Goal: Task Accomplishment & Management: Manage account settings

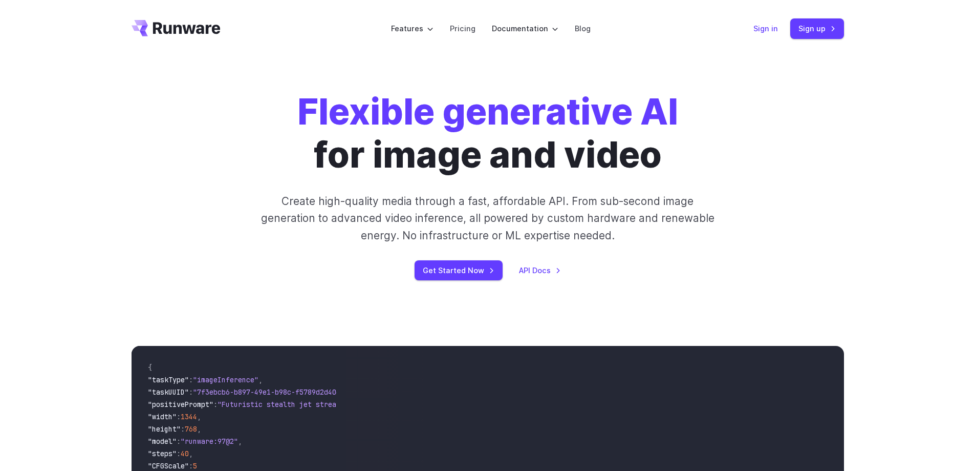
click at [774, 29] on link "Sign in" at bounding box center [766, 29] width 25 height 12
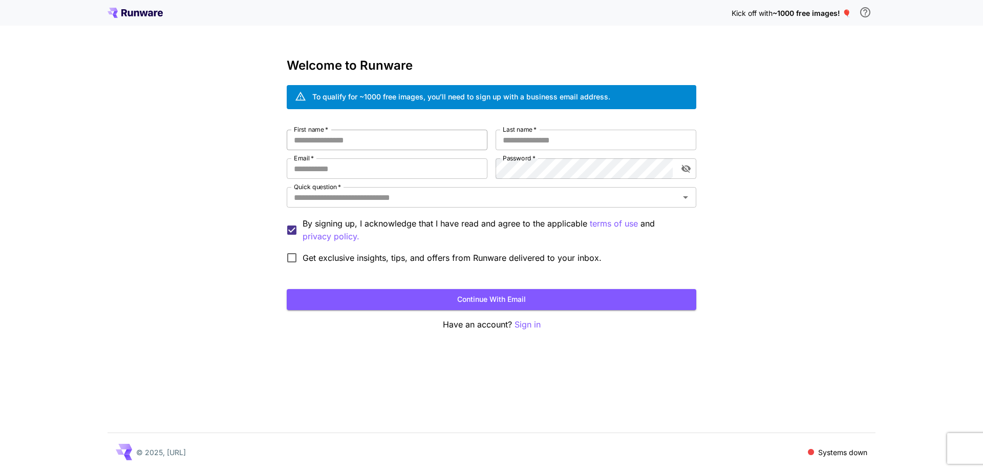
click at [352, 139] on input "First name   *" at bounding box center [387, 140] width 201 height 20
type input "*****"
click at [537, 133] on label "Last name   *" at bounding box center [520, 129] width 34 height 9
click at [537, 133] on input "Last name   *" at bounding box center [596, 140] width 201 height 20
click at [333, 163] on input "Email   *" at bounding box center [387, 168] width 201 height 20
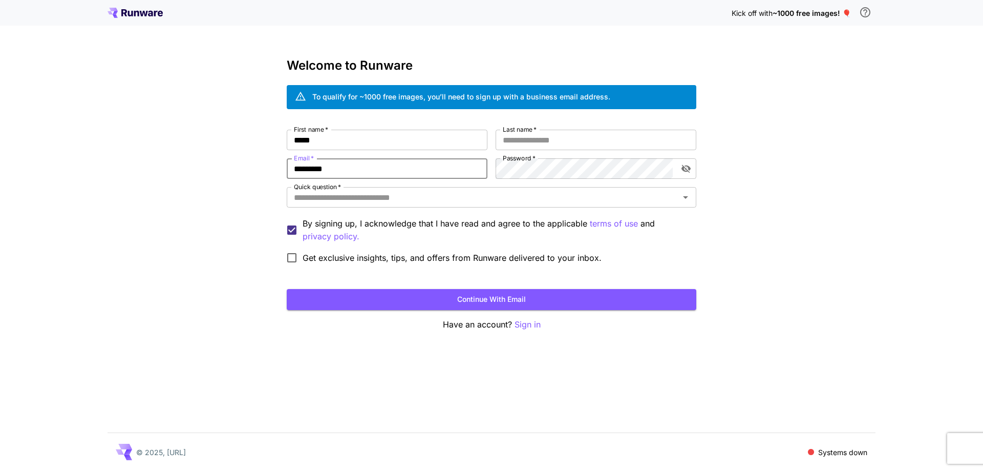
type input "*********"
click at [687, 199] on icon "Open" at bounding box center [685, 197] width 12 height 12
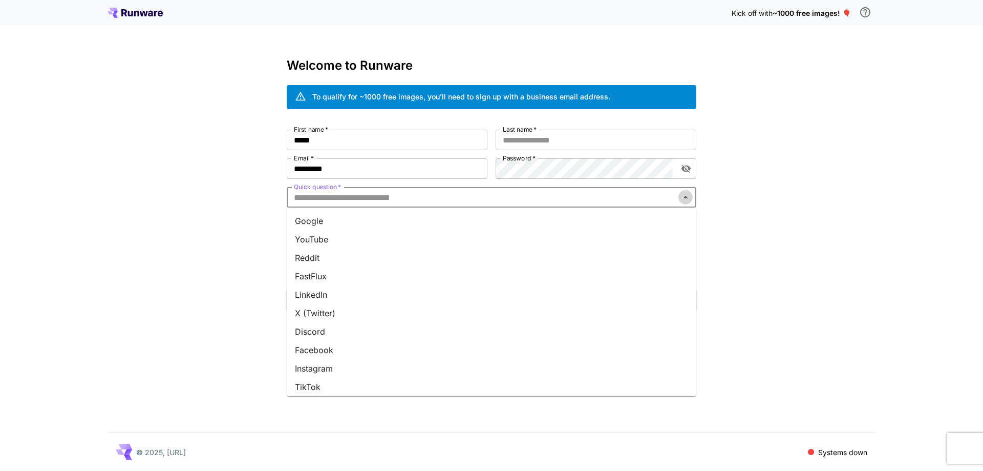
click at [686, 198] on icon "Close" at bounding box center [685, 197] width 5 height 3
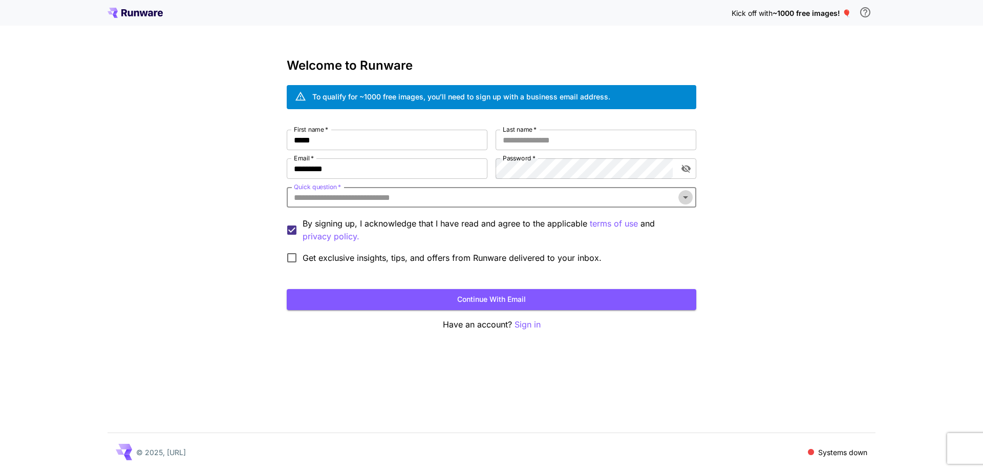
click at [686, 198] on icon "Open" at bounding box center [685, 197] width 5 height 3
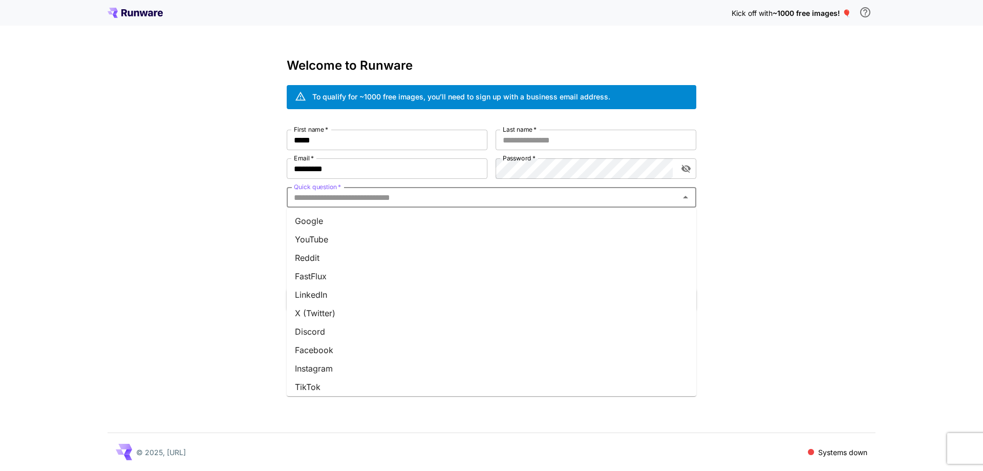
click at [371, 240] on li "YouTube" at bounding box center [492, 239] width 410 height 18
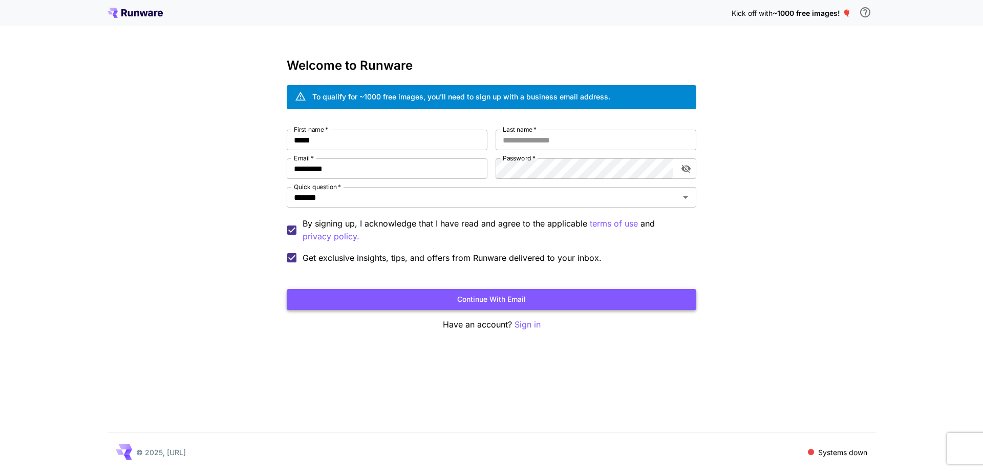
click at [498, 293] on button "Continue with email" at bounding box center [492, 299] width 410 height 21
click at [541, 138] on input "Last name   *" at bounding box center [596, 140] width 201 height 20
type input "**"
click at [545, 293] on button "Continue with email" at bounding box center [492, 299] width 410 height 21
drag, startPoint x: 338, startPoint y: 169, endPoint x: 284, endPoint y: 169, distance: 54.3
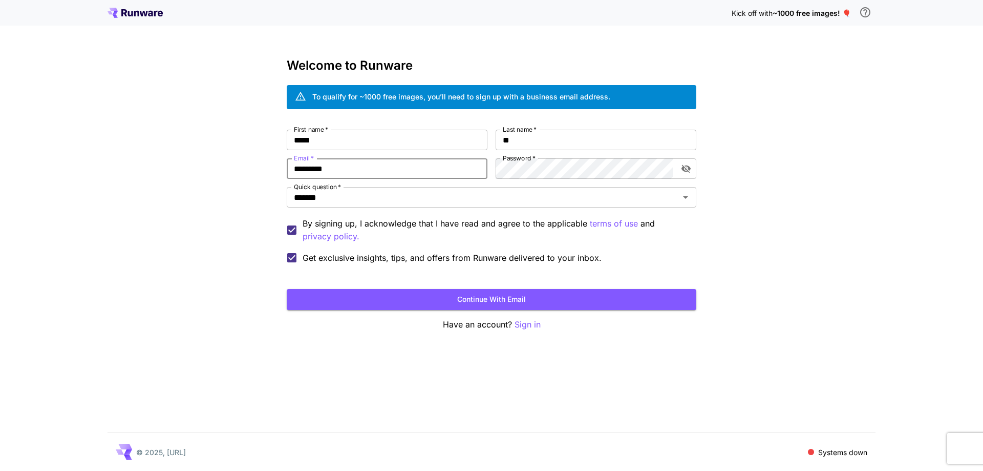
click at [284, 169] on div "Kick off with ~1000 free images! 🎈 Welcome to Runware To qualify for ~1000 free…" at bounding box center [491, 235] width 983 height 471
click at [378, 173] on input "Email   *" at bounding box center [387, 168] width 201 height 20
paste input "**********"
click at [685, 170] on icon "toggle password visibility" at bounding box center [686, 168] width 10 height 10
type input "**********"
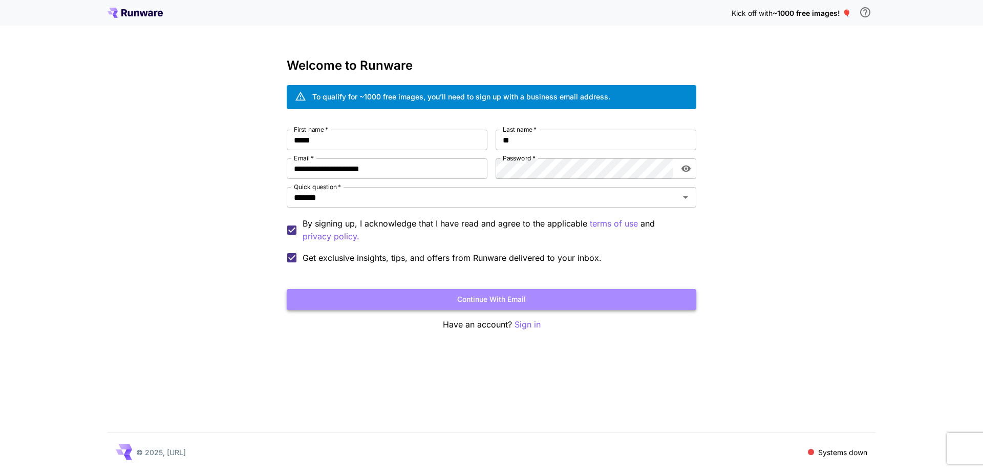
click at [477, 298] on button "Continue with email" at bounding box center [492, 299] width 410 height 21
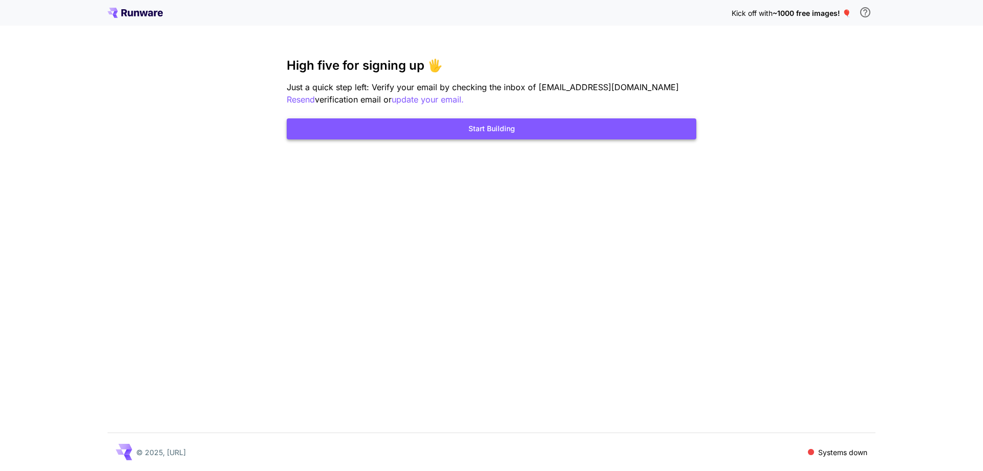
click at [550, 125] on button "Start Building" at bounding box center [492, 128] width 410 height 21
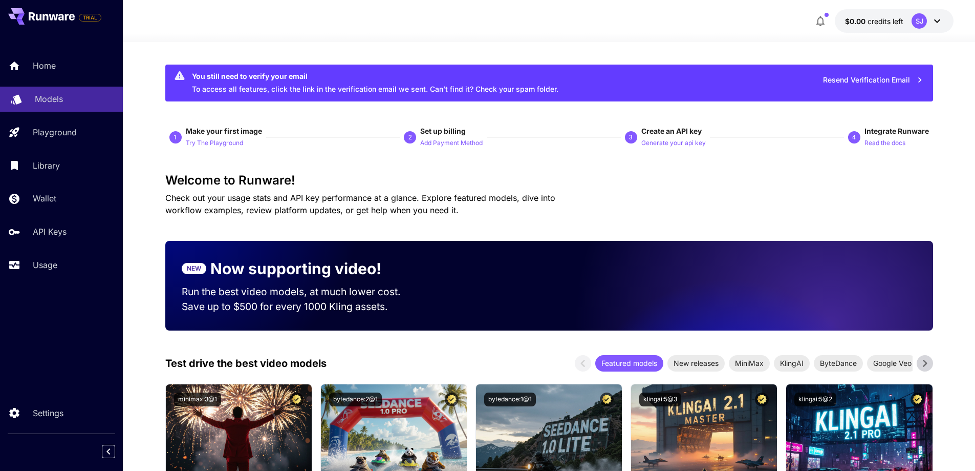
click at [56, 105] on link "Models" at bounding box center [61, 99] width 123 height 25
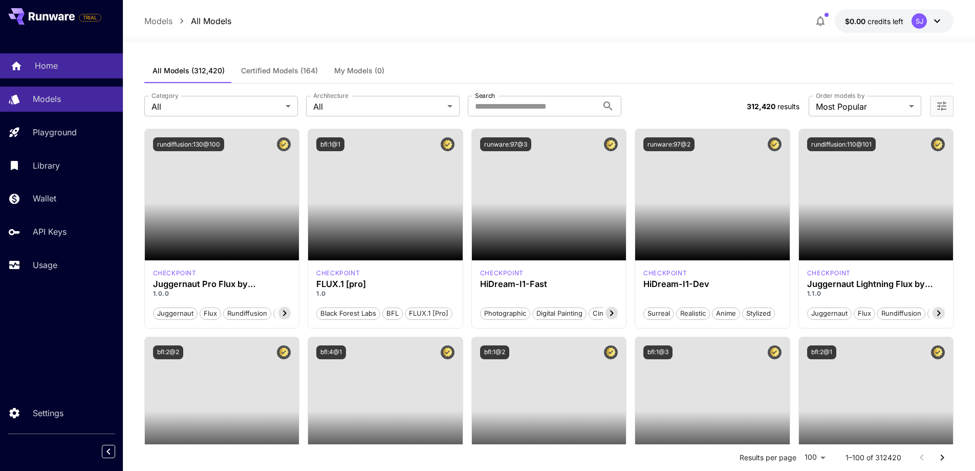
click at [39, 70] on p "Home" at bounding box center [46, 65] width 23 height 12
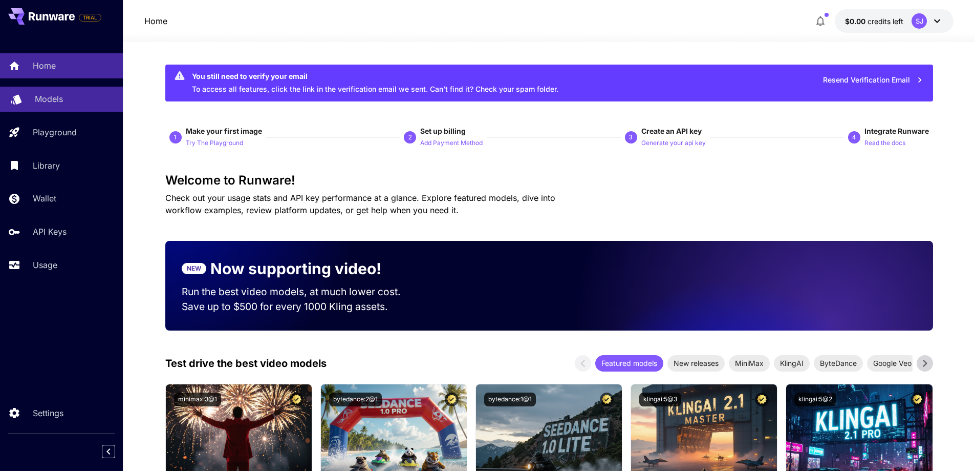
click at [51, 101] on p "Models" at bounding box center [49, 99] width 28 height 12
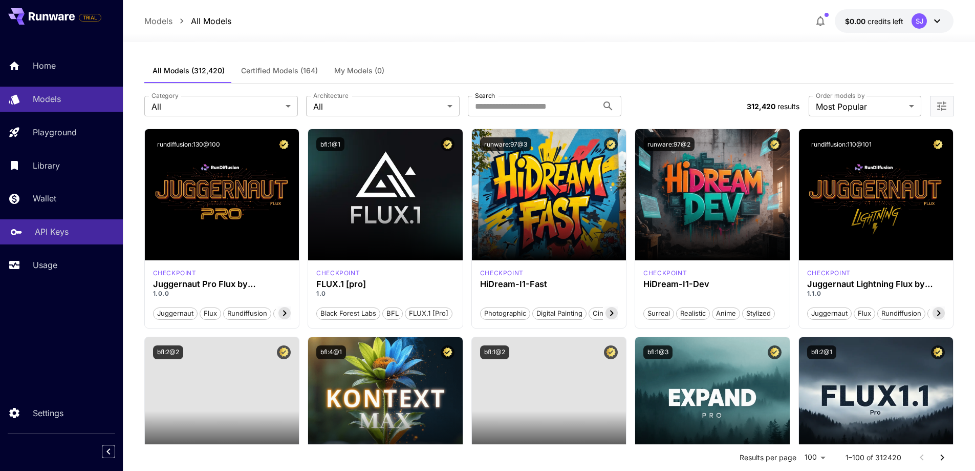
click at [55, 237] on p "API Keys" at bounding box center [52, 231] width 34 height 12
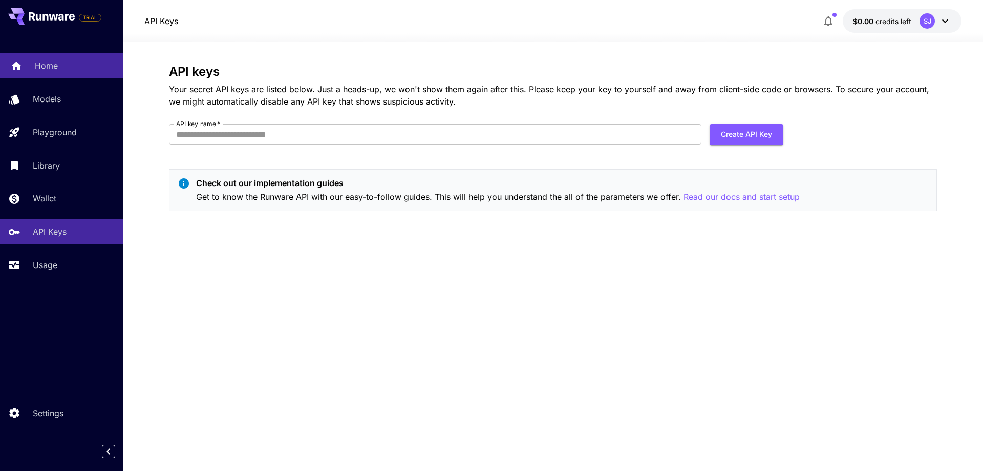
click at [53, 69] on p "Home" at bounding box center [46, 65] width 23 height 12
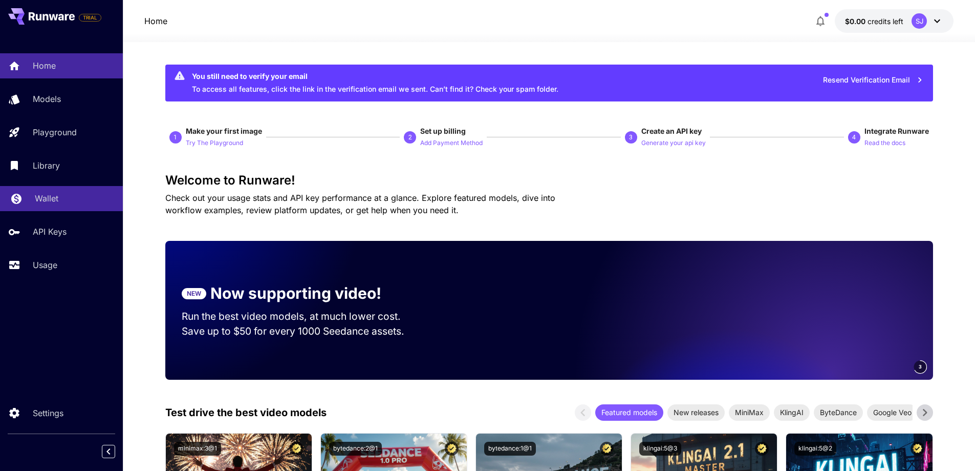
click at [54, 203] on p "Wallet" at bounding box center [47, 198] width 24 height 12
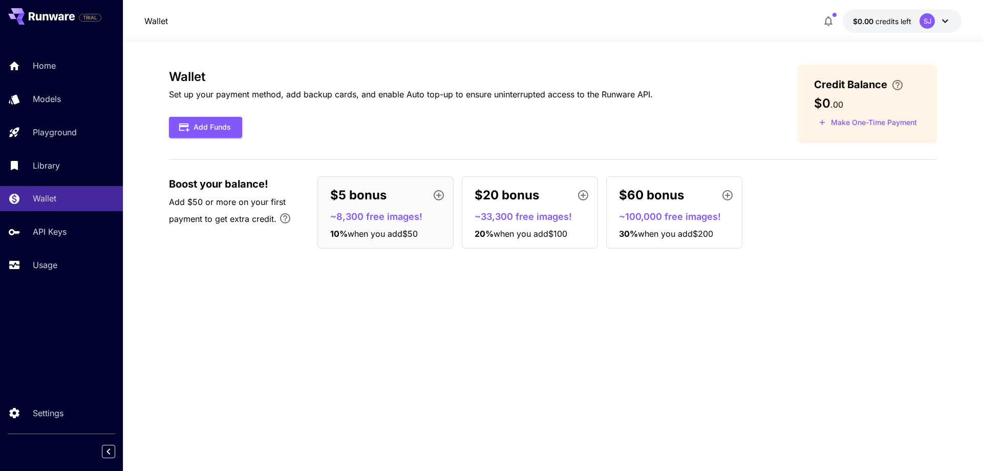
click at [827, 20] on icon "button" at bounding box center [828, 21] width 12 height 12
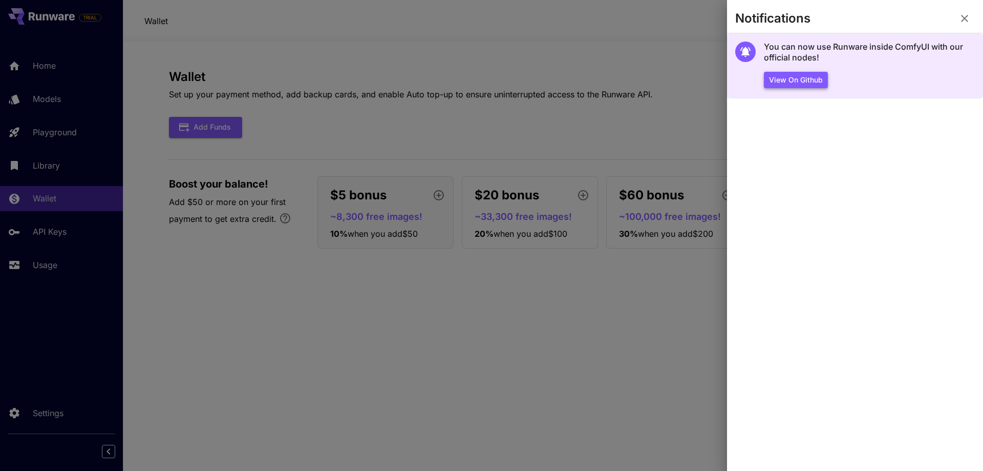
click at [805, 81] on button "View on Github" at bounding box center [796, 80] width 64 height 17
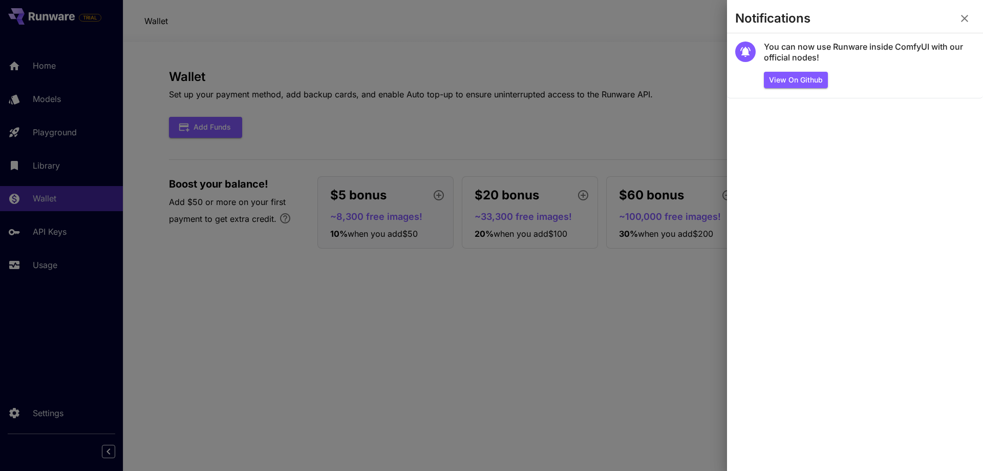
click at [964, 19] on icon "button" at bounding box center [964, 18] width 7 height 7
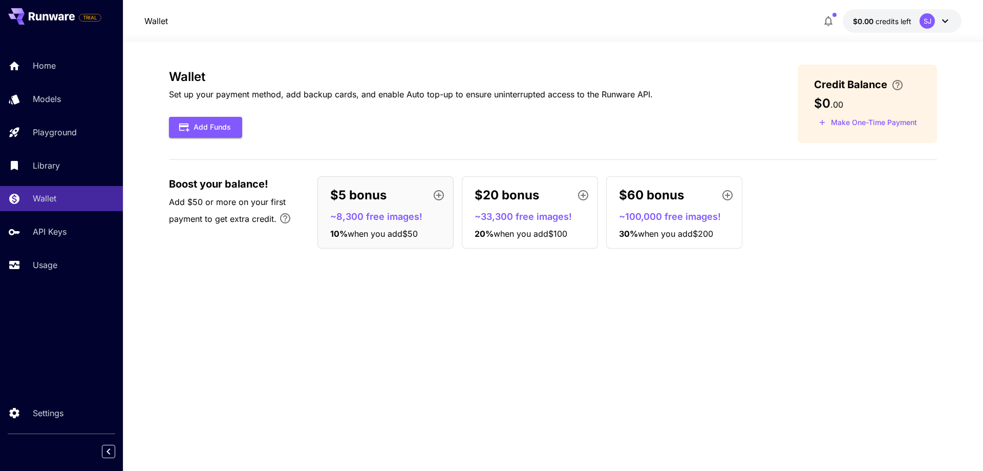
click at [827, 18] on icon "button" at bounding box center [828, 21] width 8 height 10
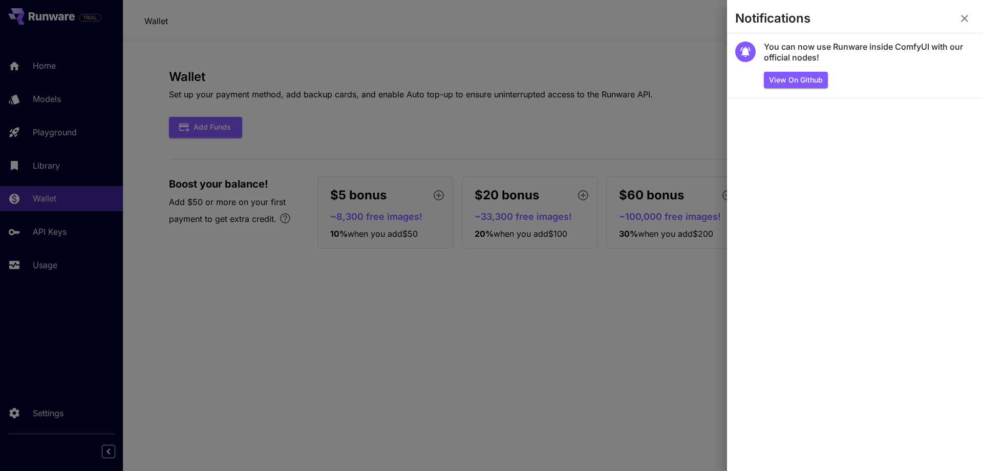
click at [632, 82] on div at bounding box center [491, 235] width 983 height 471
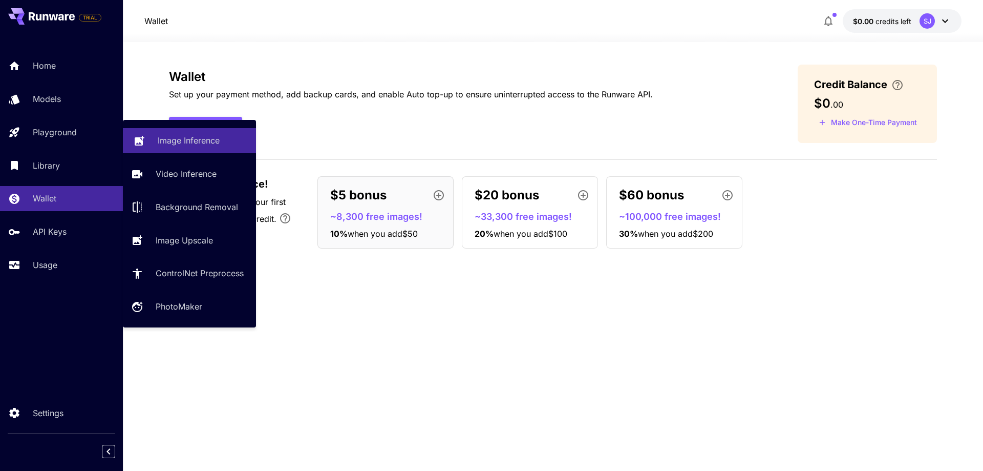
click at [145, 133] on icon at bounding box center [139, 138] width 12 height 12
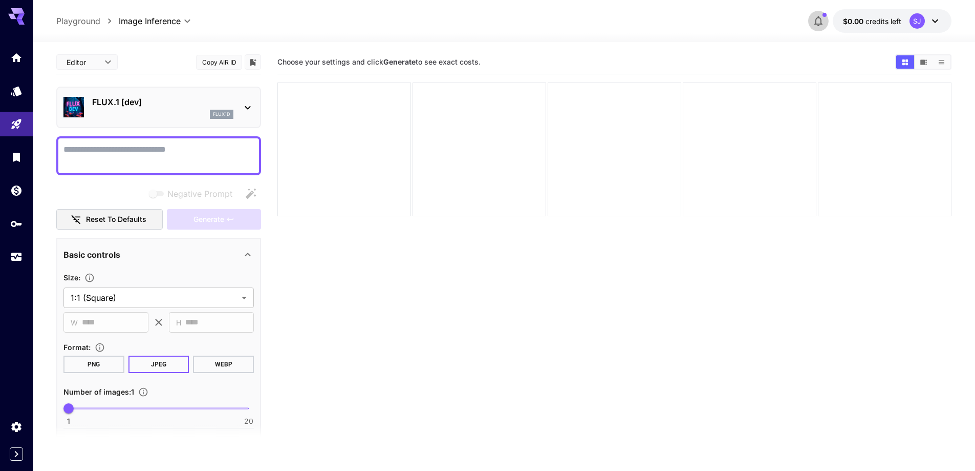
click at [816, 19] on icon "button" at bounding box center [819, 21] width 8 height 10
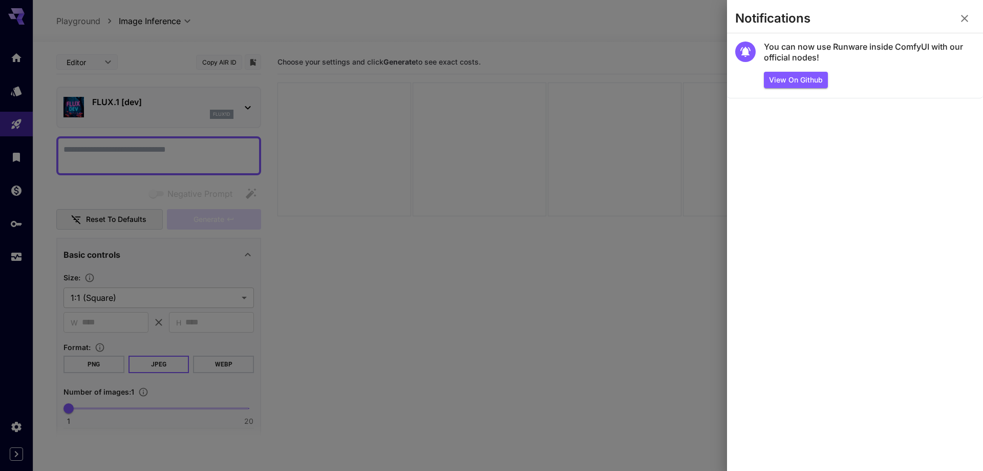
click at [604, 32] on div at bounding box center [491, 235] width 983 height 471
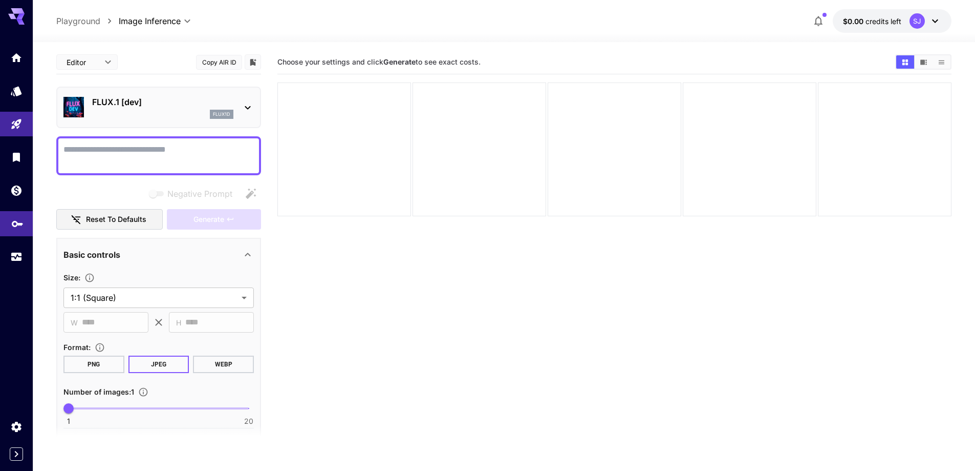
click at [10, 223] on link at bounding box center [16, 223] width 33 height 25
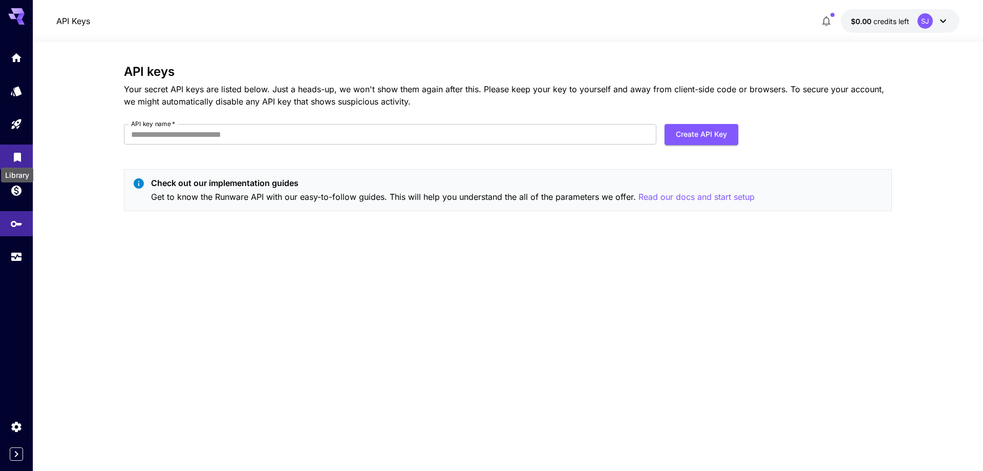
click at [18, 157] on icon "Library" at bounding box center [17, 153] width 7 height 9
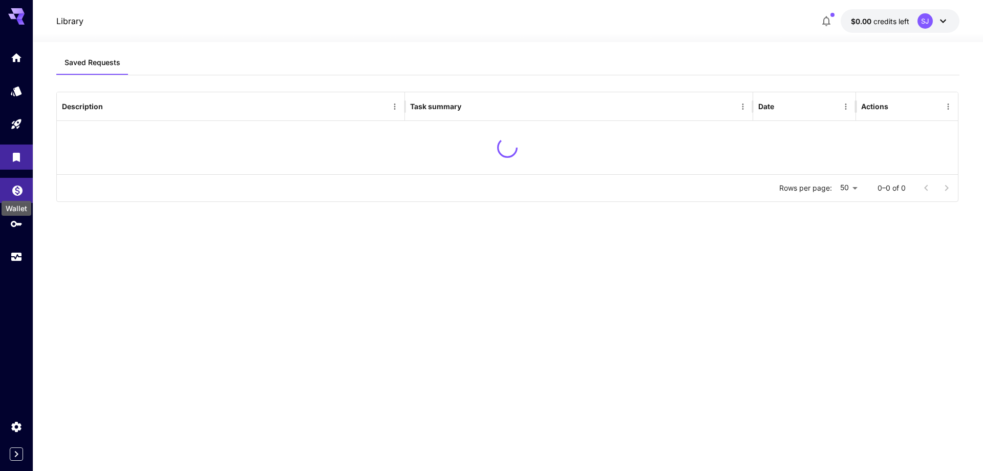
click at [19, 190] on icon "Wallet" at bounding box center [17, 187] width 12 height 12
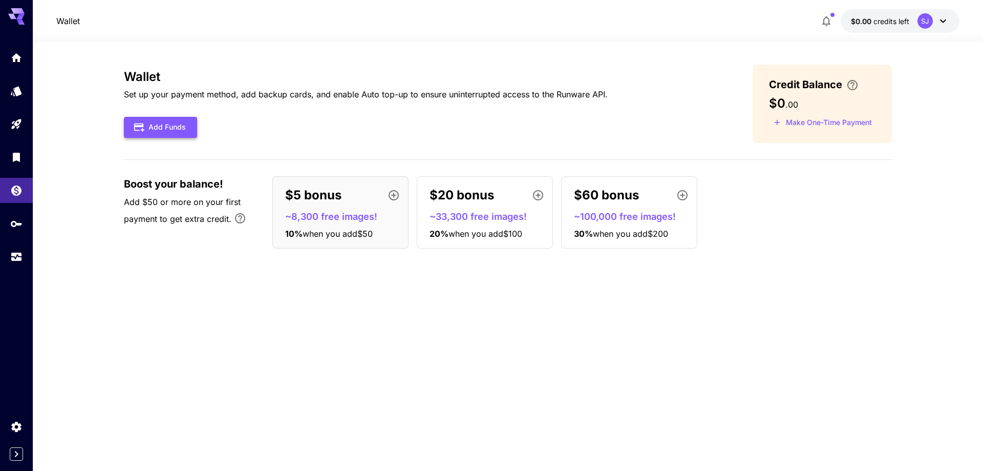
click at [145, 125] on button "Add Funds" at bounding box center [160, 127] width 73 height 21
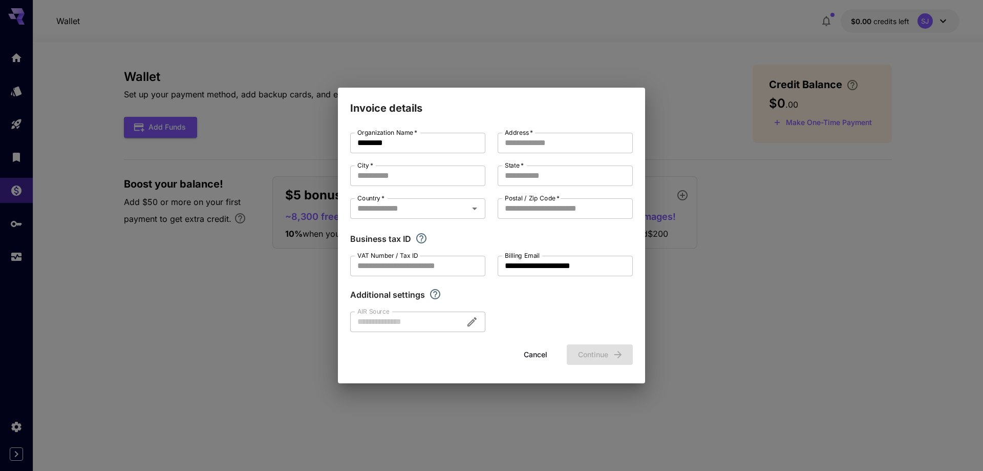
click at [471, 323] on div at bounding box center [417, 321] width 135 height 20
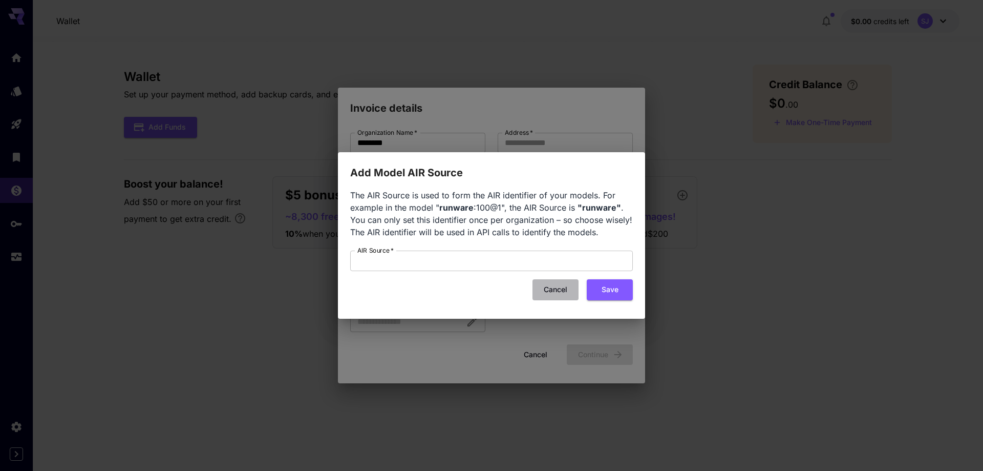
click at [557, 286] on button "Cancel" at bounding box center [555, 289] width 46 height 21
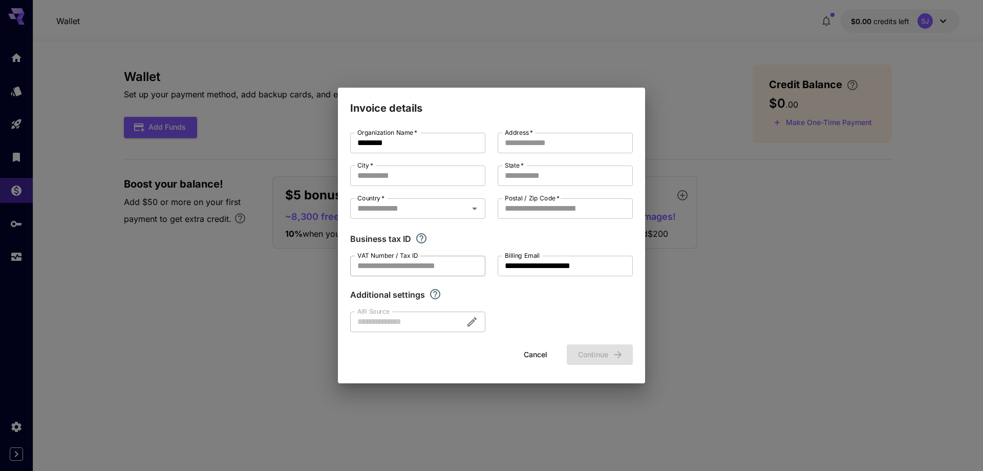
click at [446, 263] on input "VAT Number / Tax ID" at bounding box center [417, 265] width 135 height 20
click at [471, 207] on icon "Open" at bounding box center [474, 208] width 12 height 12
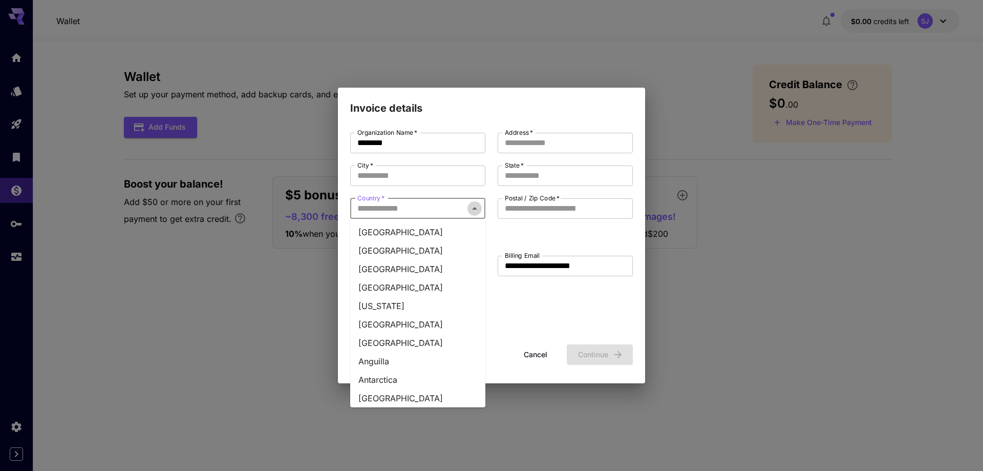
click at [471, 207] on icon "Close" at bounding box center [474, 208] width 12 height 12
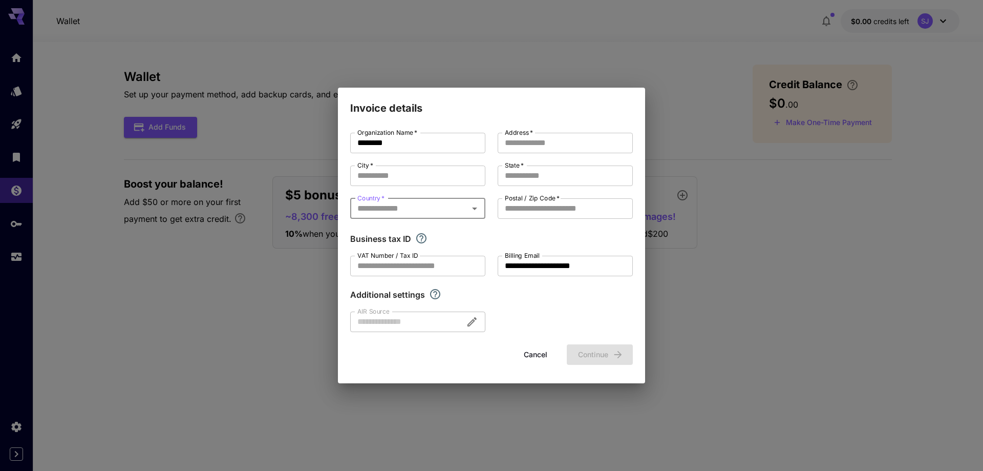
click at [541, 355] on button "Cancel" at bounding box center [535, 354] width 46 height 21
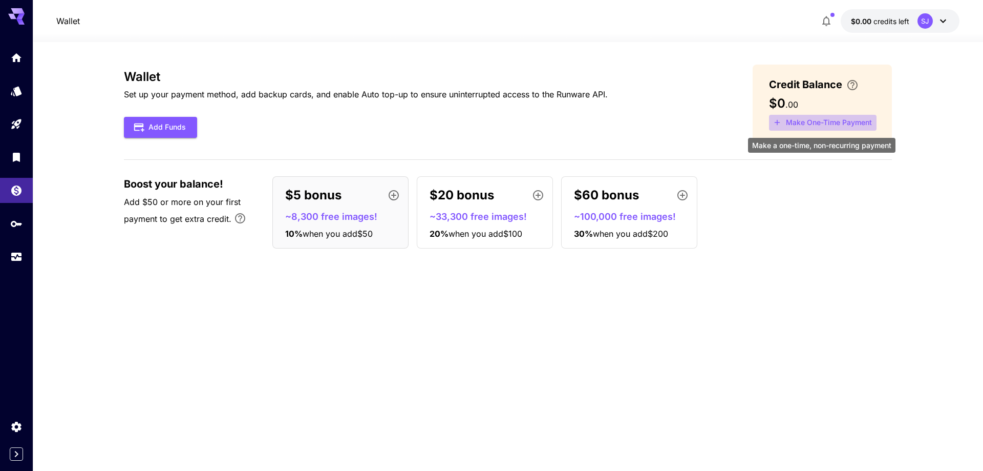
click at [829, 118] on button "Make One-Time Payment" at bounding box center [823, 123] width 108 height 16
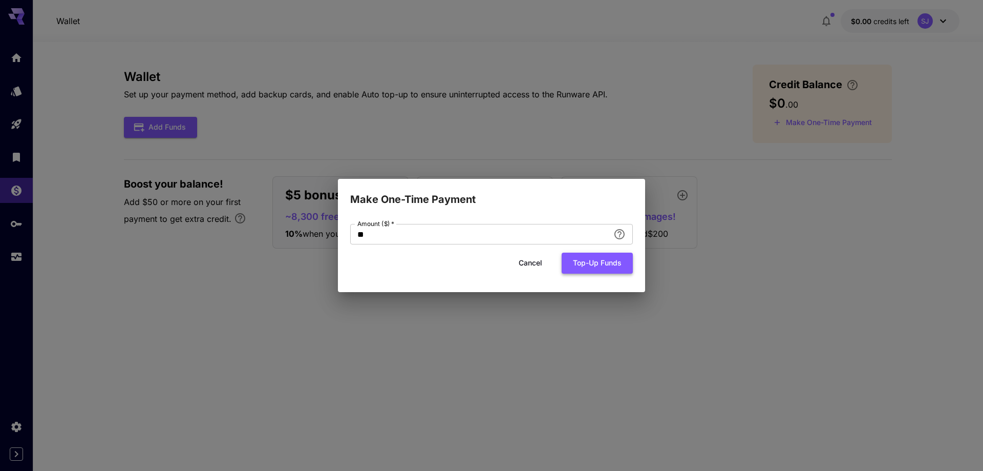
click at [581, 260] on button "Top-up funds" at bounding box center [597, 262] width 71 height 21
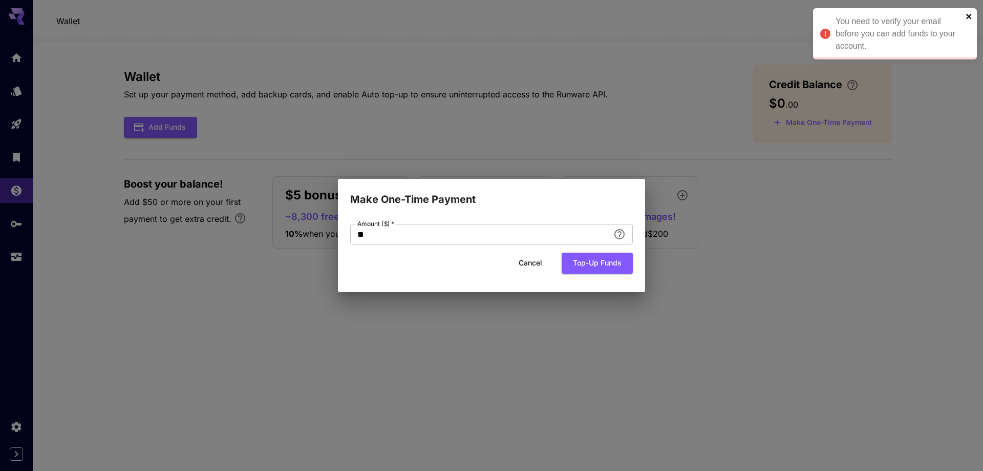
click at [966, 17] on icon "close" at bounding box center [969, 16] width 7 height 8
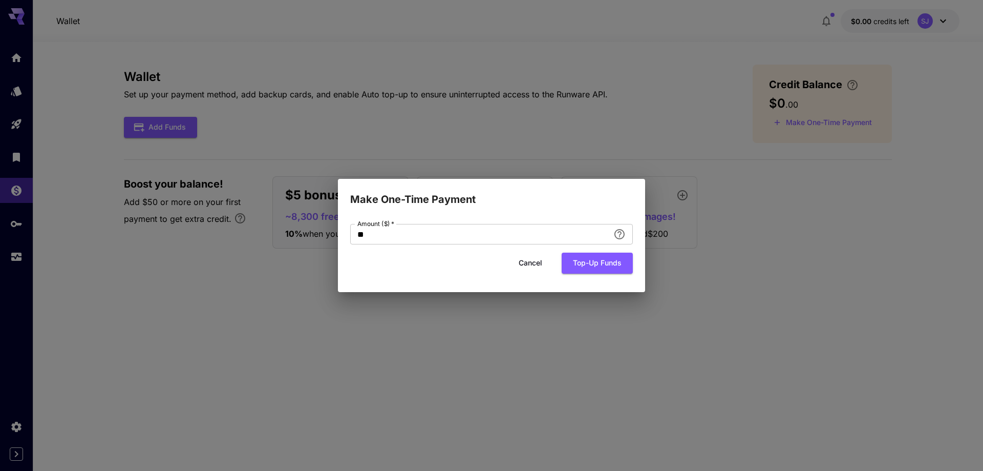
click at [530, 265] on button "Cancel" at bounding box center [530, 262] width 46 height 21
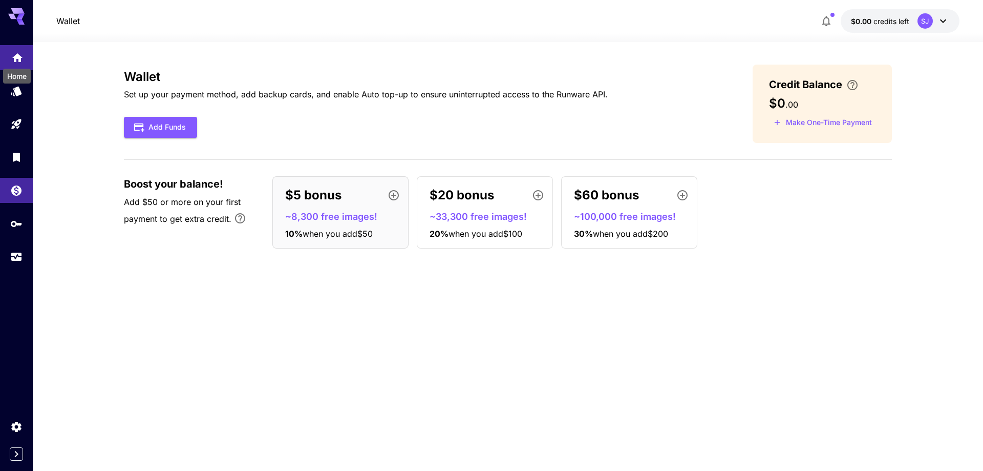
click at [22, 57] on icon "Home" at bounding box center [17, 55] width 12 height 12
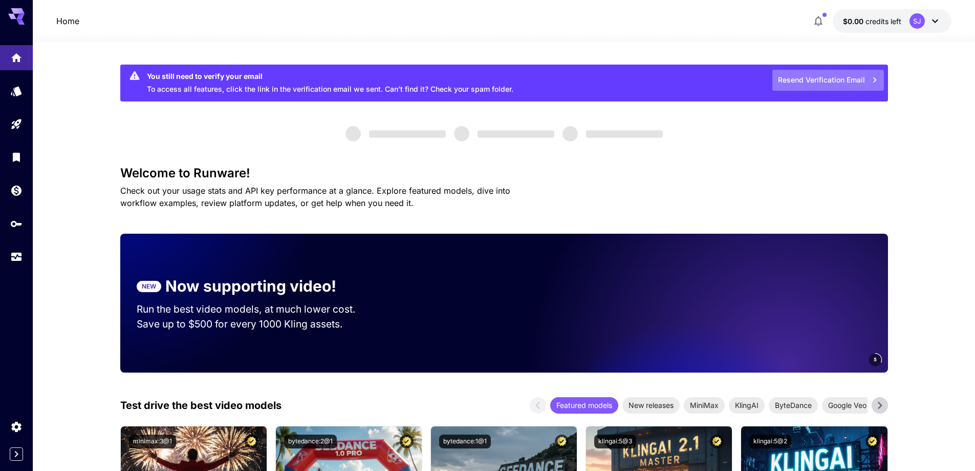
click at [869, 79] on icon "button" at bounding box center [874, 79] width 11 height 11
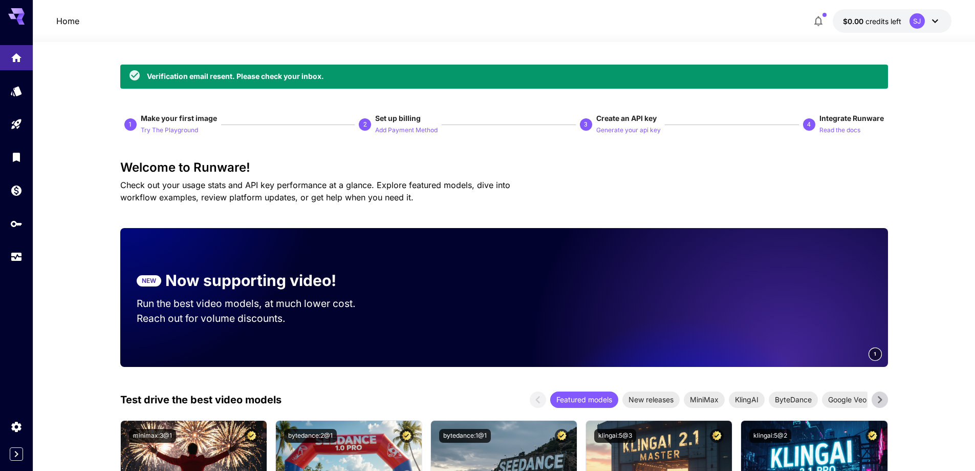
click at [937, 19] on icon at bounding box center [935, 21] width 12 height 12
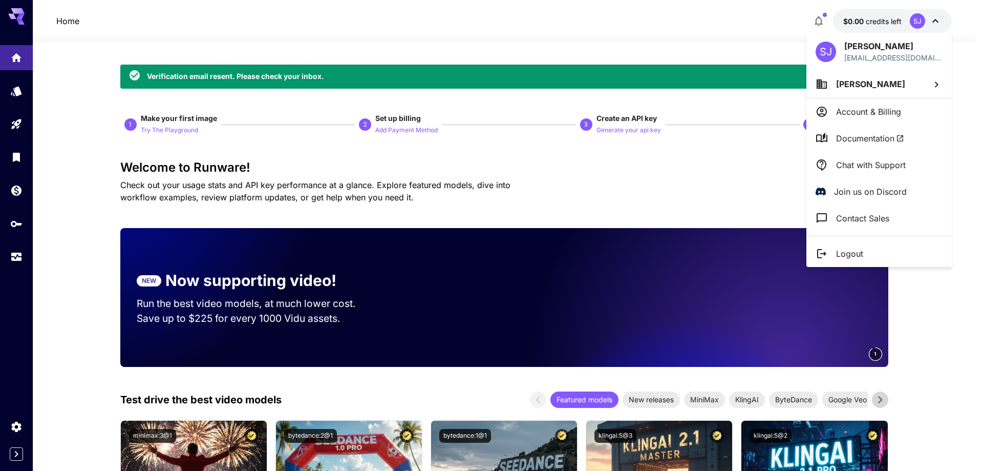
click at [610, 31] on div at bounding box center [491, 235] width 983 height 471
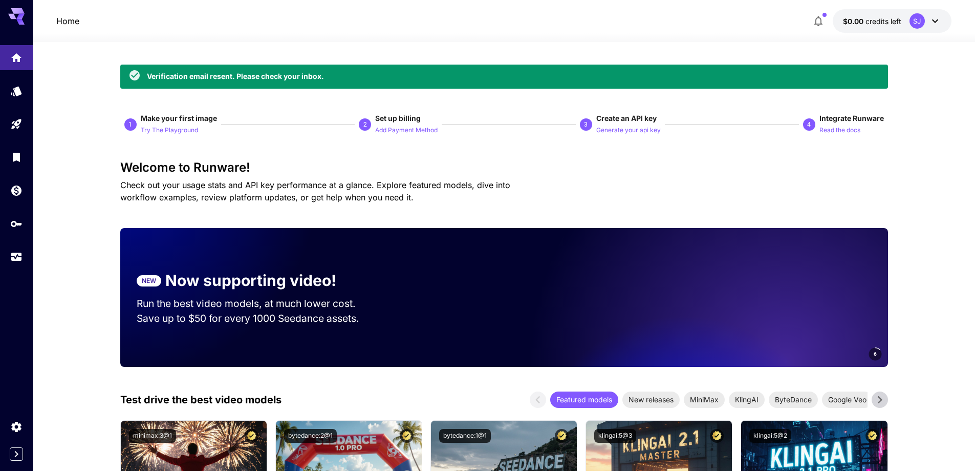
click at [323, 72] on div "Verification email resent. Please check your inbox." at bounding box center [235, 76] width 177 height 11
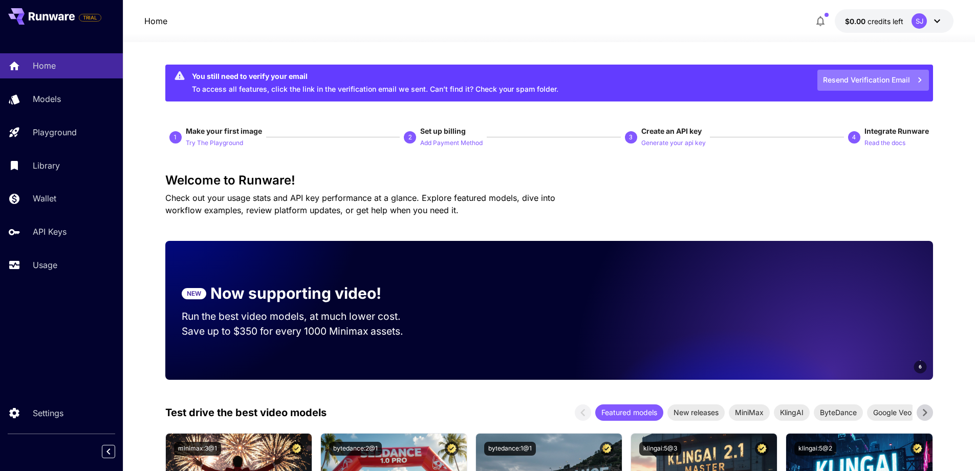
click at [888, 76] on button "Resend Verification Email" at bounding box center [874, 80] width 112 height 21
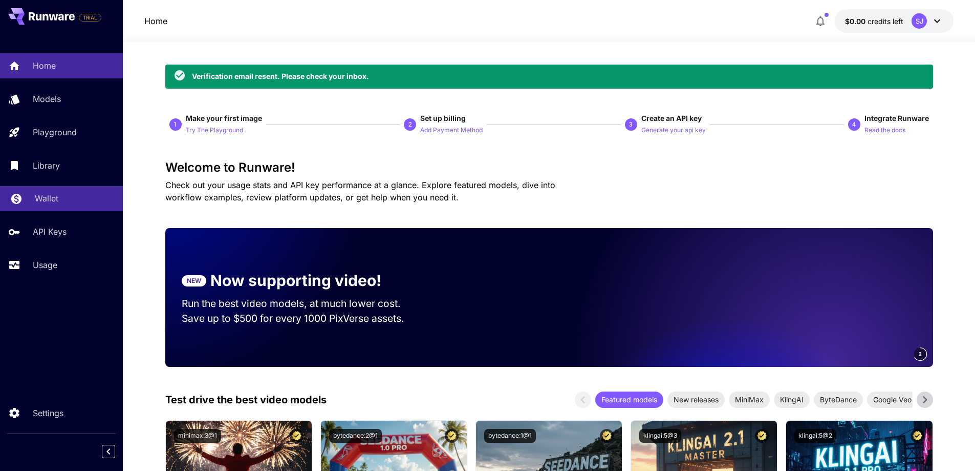
click at [51, 210] on link "Wallet" at bounding box center [61, 198] width 123 height 25
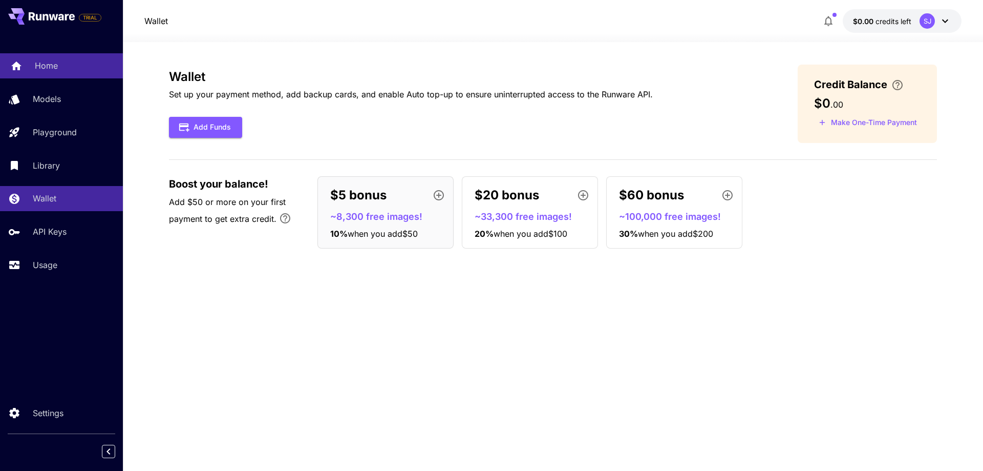
click at [38, 60] on p "Home" at bounding box center [46, 65] width 23 height 12
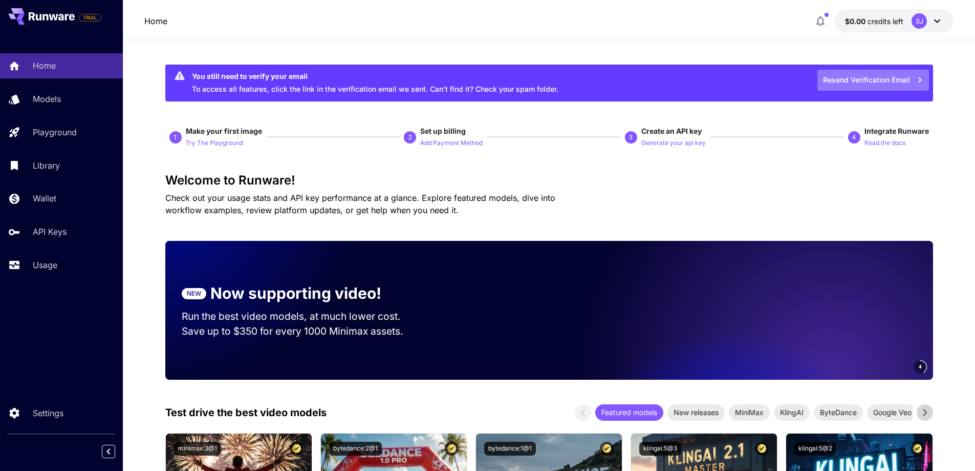
click at [838, 80] on button "Resend Verification Email" at bounding box center [874, 80] width 112 height 21
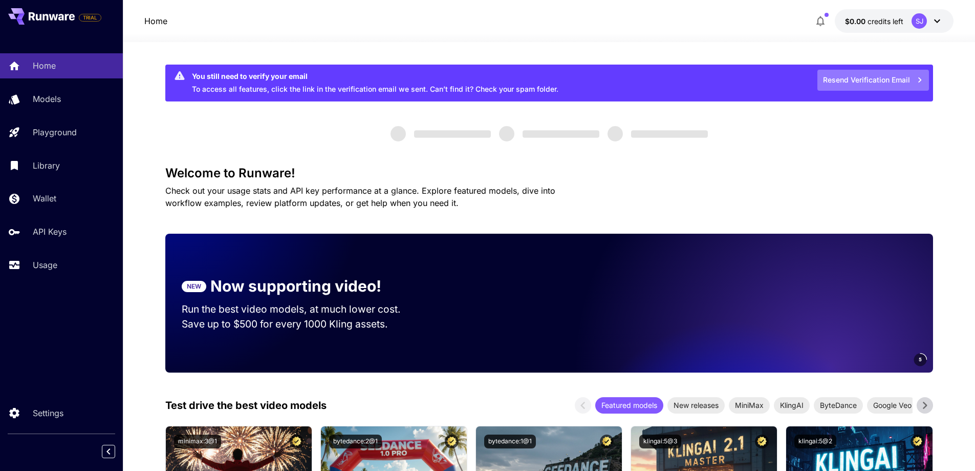
click at [880, 77] on button "Resend Verification Email" at bounding box center [874, 80] width 112 height 21
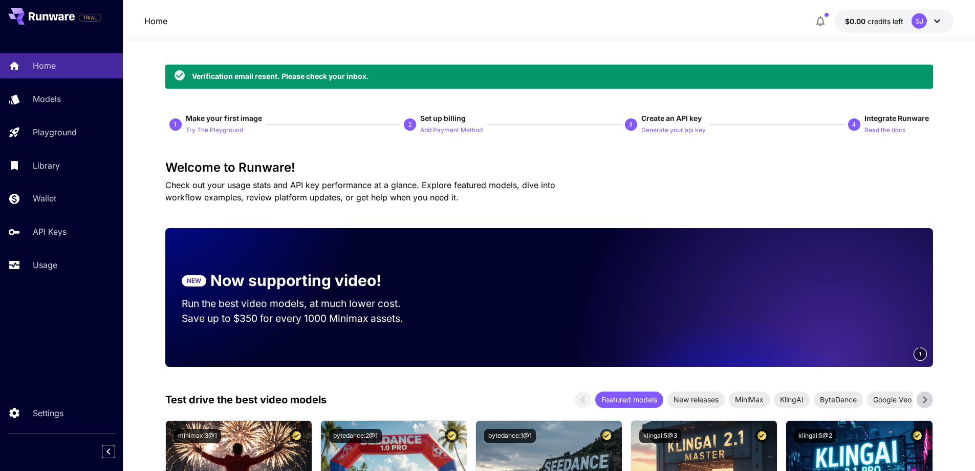
click at [943, 17] on icon at bounding box center [937, 21] width 12 height 12
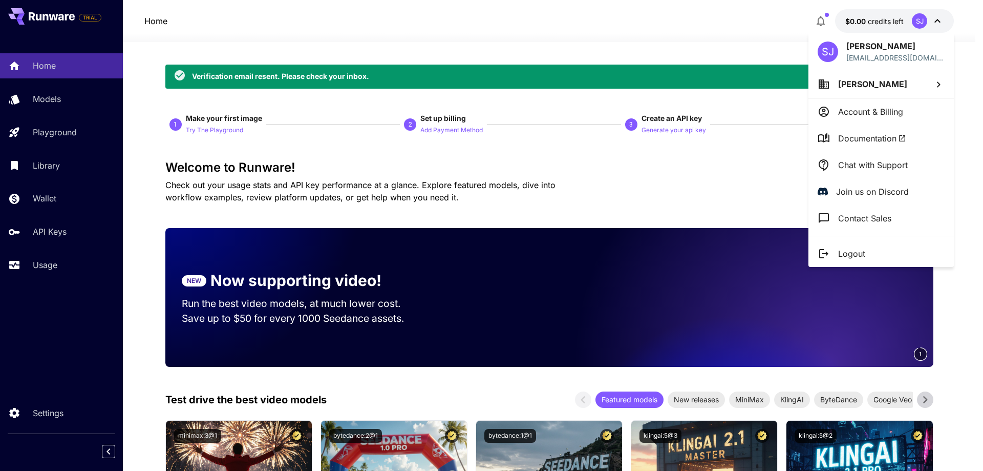
click at [851, 117] on p "Account & Billing" at bounding box center [870, 111] width 65 height 12
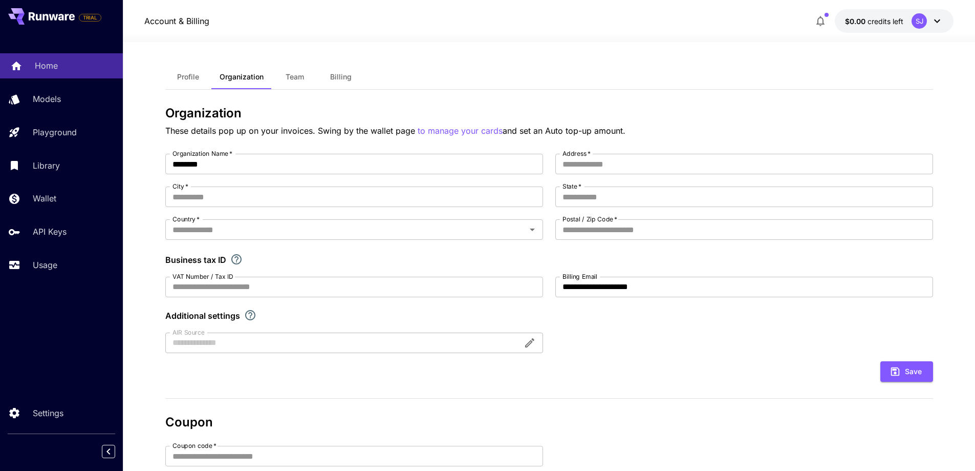
click at [58, 66] on div "Home" at bounding box center [75, 65] width 80 height 12
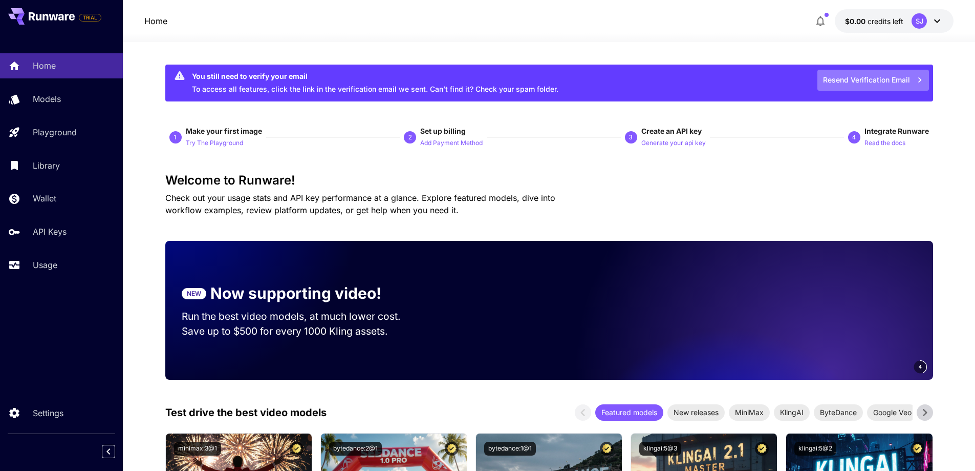
click at [878, 78] on button "Resend Verification Email" at bounding box center [874, 80] width 112 height 21
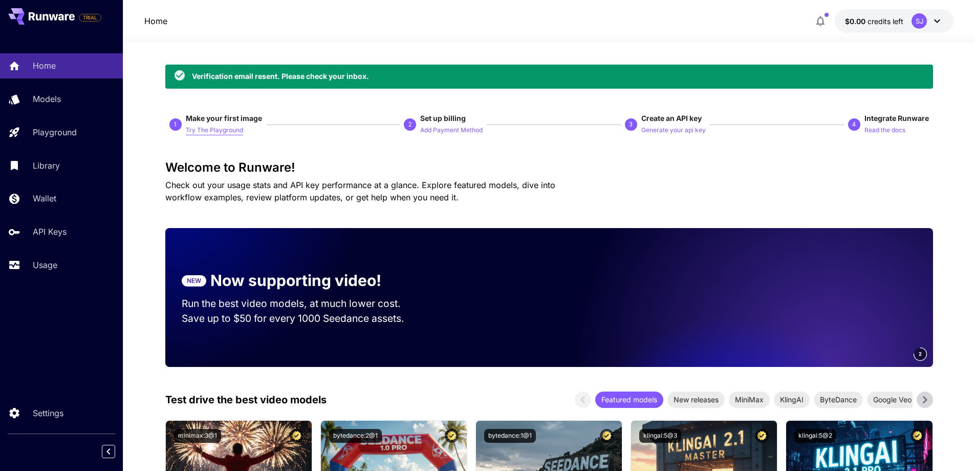
click at [216, 133] on p "Try The Playground" at bounding box center [214, 130] width 57 height 10
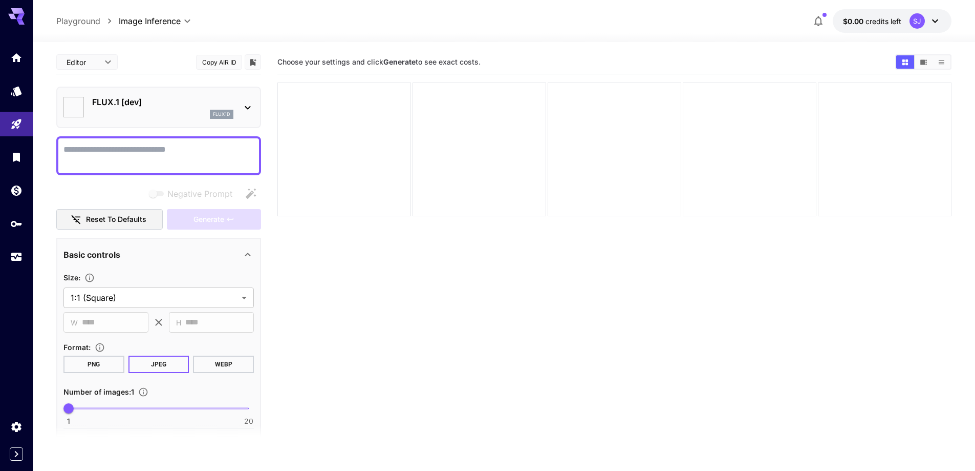
type input "**********"
click at [22, 58] on icon "Home" at bounding box center [17, 55] width 12 height 12
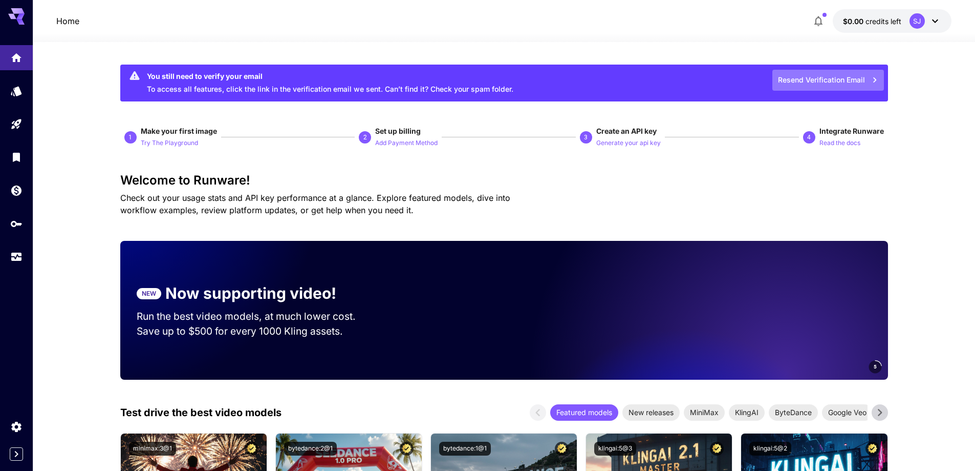
click at [846, 79] on button "Resend Verification Email" at bounding box center [829, 80] width 112 height 21
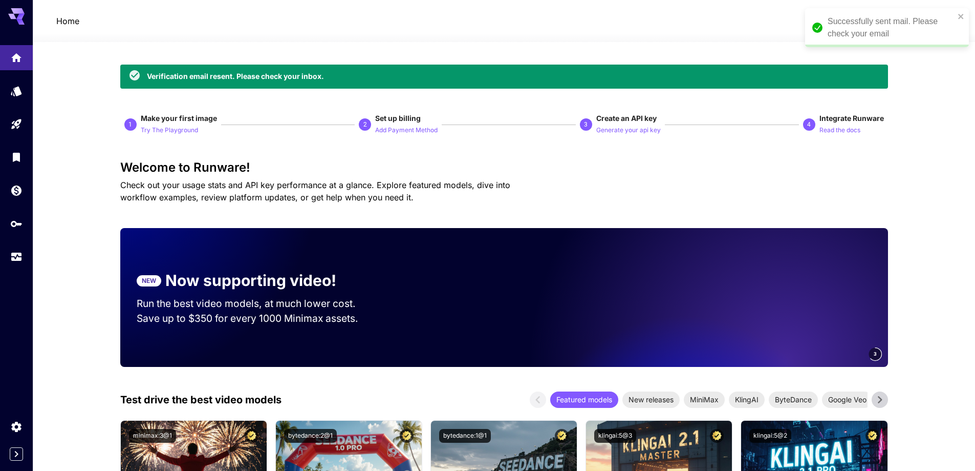
click at [816, 21] on icon "button" at bounding box center [819, 21] width 12 height 12
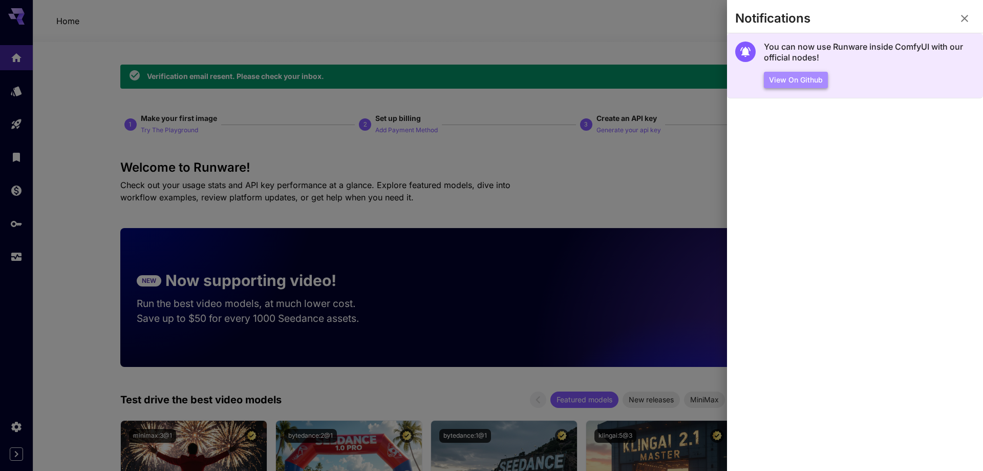
click at [804, 78] on button "View on Github" at bounding box center [796, 80] width 64 height 17
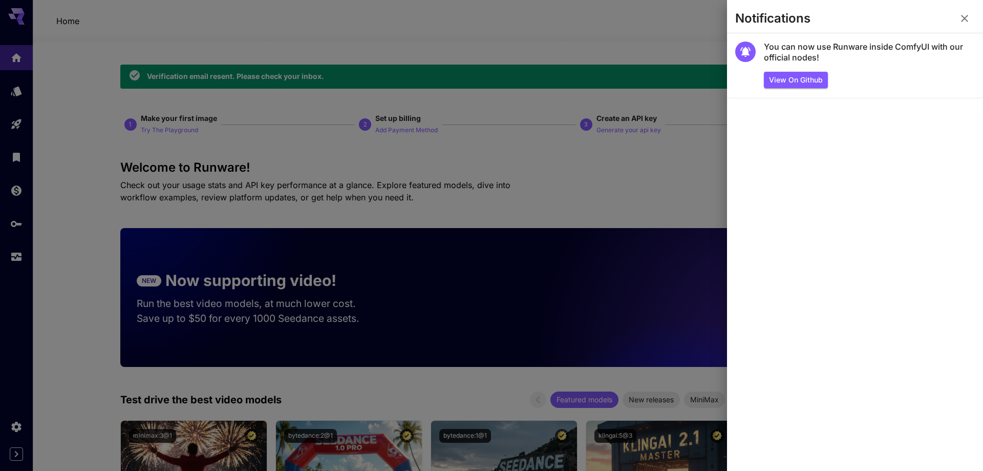
click at [477, 45] on div at bounding box center [491, 235] width 983 height 471
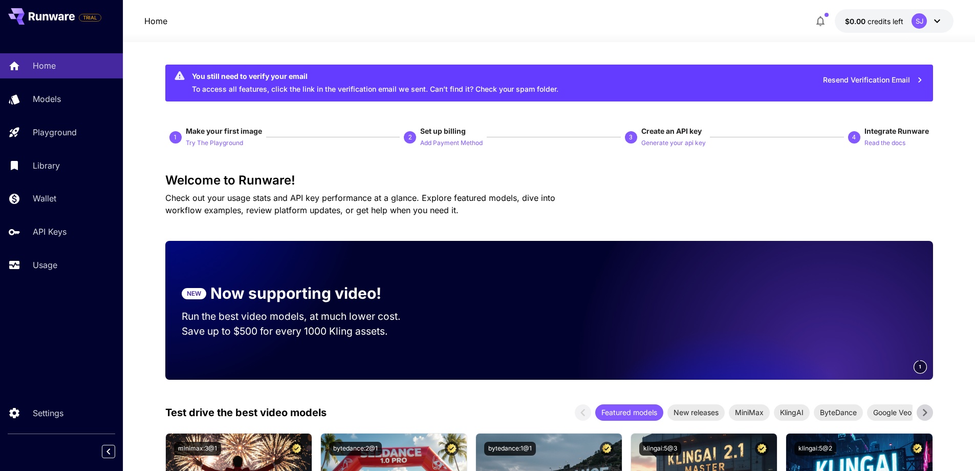
click at [905, 80] on button "Resend Verification Email" at bounding box center [874, 80] width 112 height 21
